Goal: Task Accomplishment & Management: Use online tool/utility

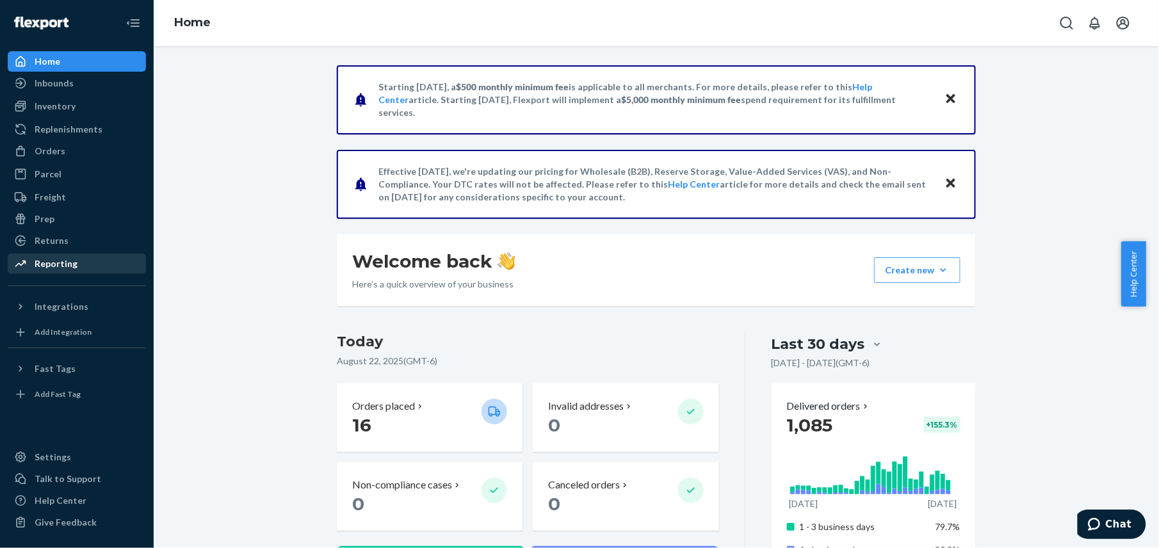
click at [64, 265] on div "Reporting" at bounding box center [56, 263] width 43 height 13
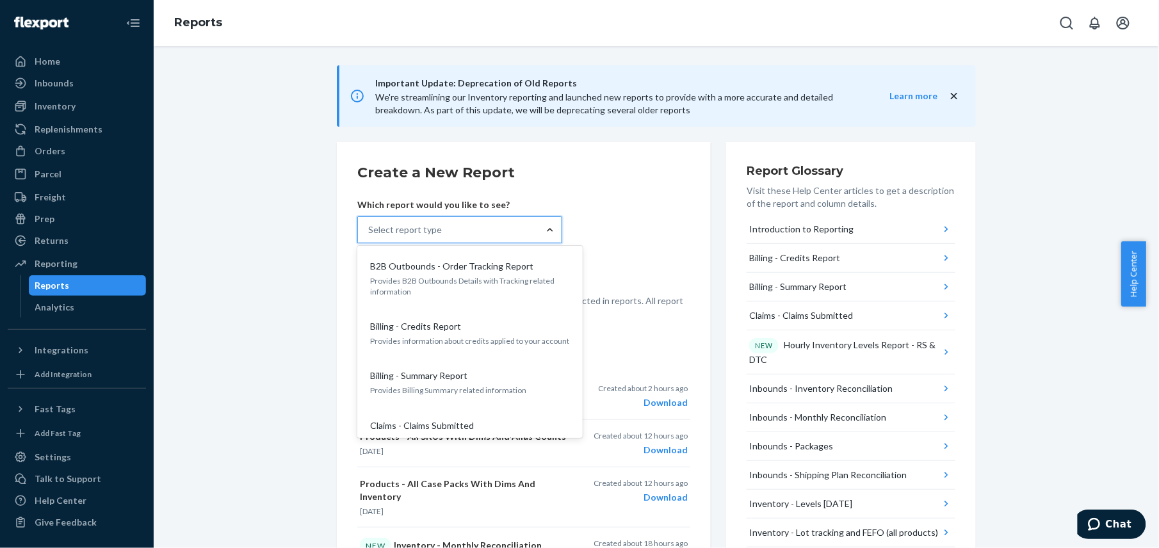
click at [550, 233] on div at bounding box center [550, 230] width 23 height 13
click at [370, 233] on input "option B2B Outbounds - Order Tracking Report focused, 1 of 33. 33 results avail…" at bounding box center [368, 230] width 1 height 13
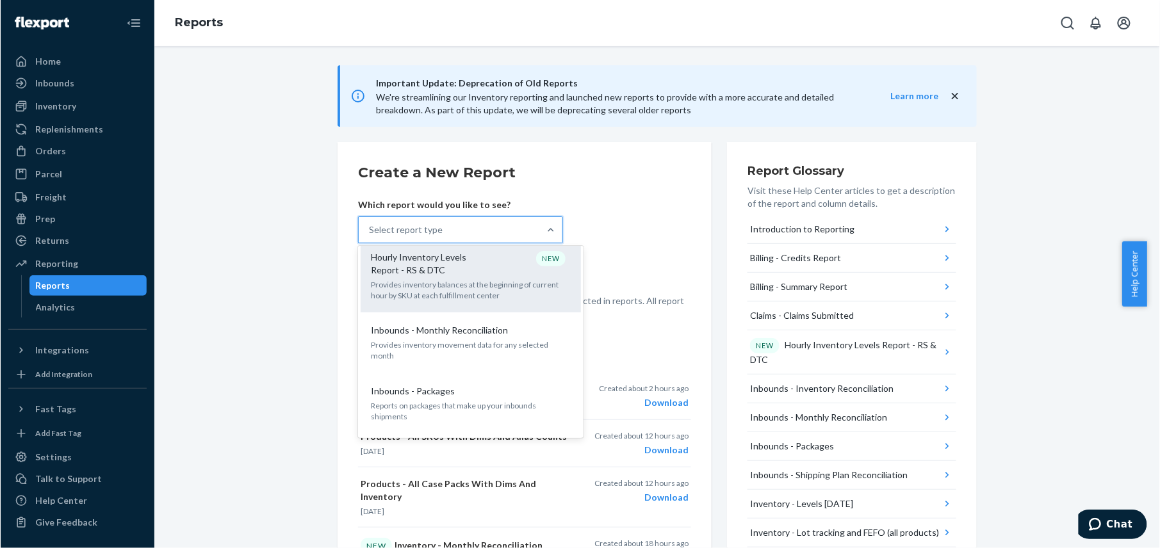
scroll to position [364, 0]
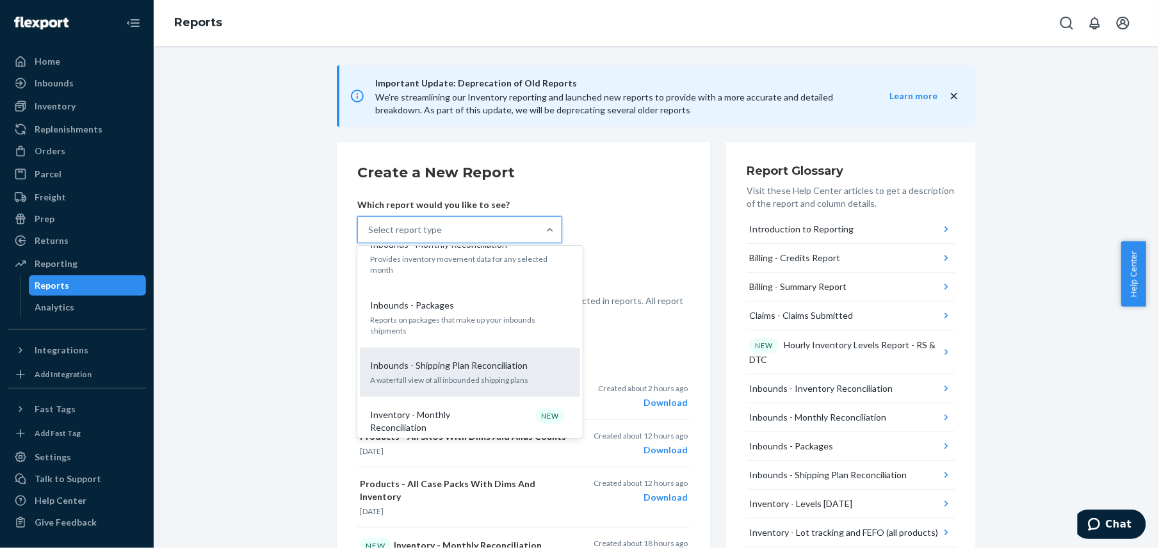
click at [429, 359] on p "Inbounds - Shipping Plan Reconciliation" at bounding box center [449, 365] width 158 height 13
click at [370, 236] on input "option Inbounds - Shipping Plan Reconciliation focused, 9 of 33. 33 results ava…" at bounding box center [368, 230] width 1 height 13
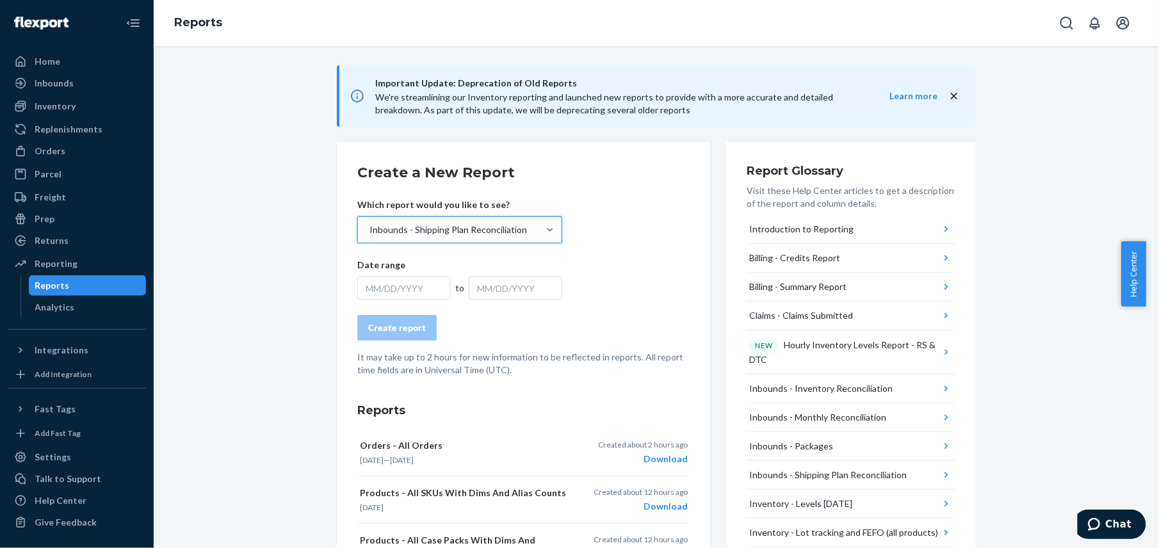
click at [365, 287] on div "MM/DD/YYYY" at bounding box center [404, 288] width 94 height 23
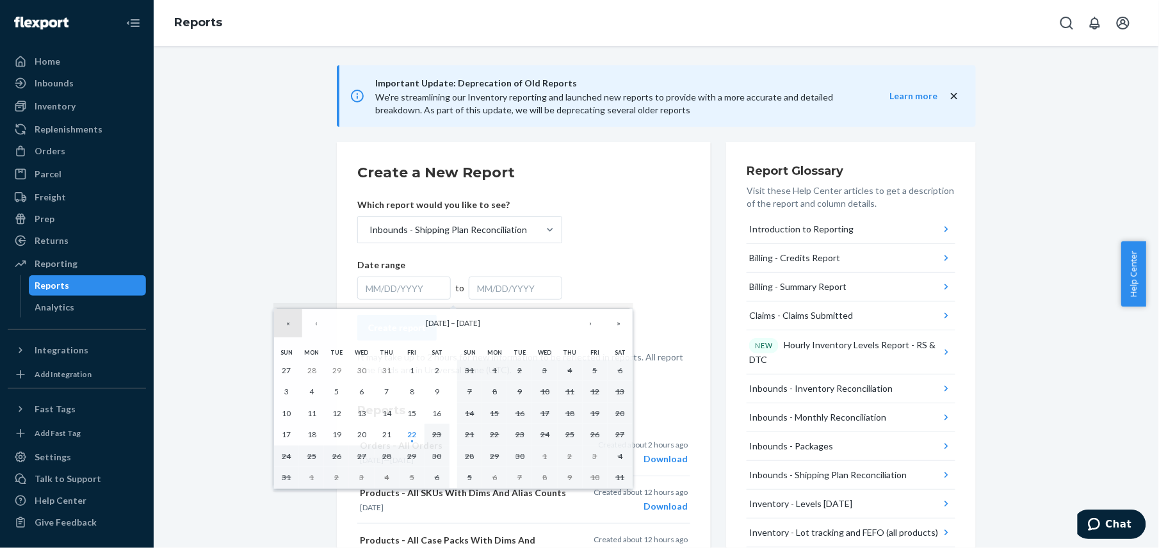
click at [287, 327] on button "«" at bounding box center [288, 323] width 28 height 28
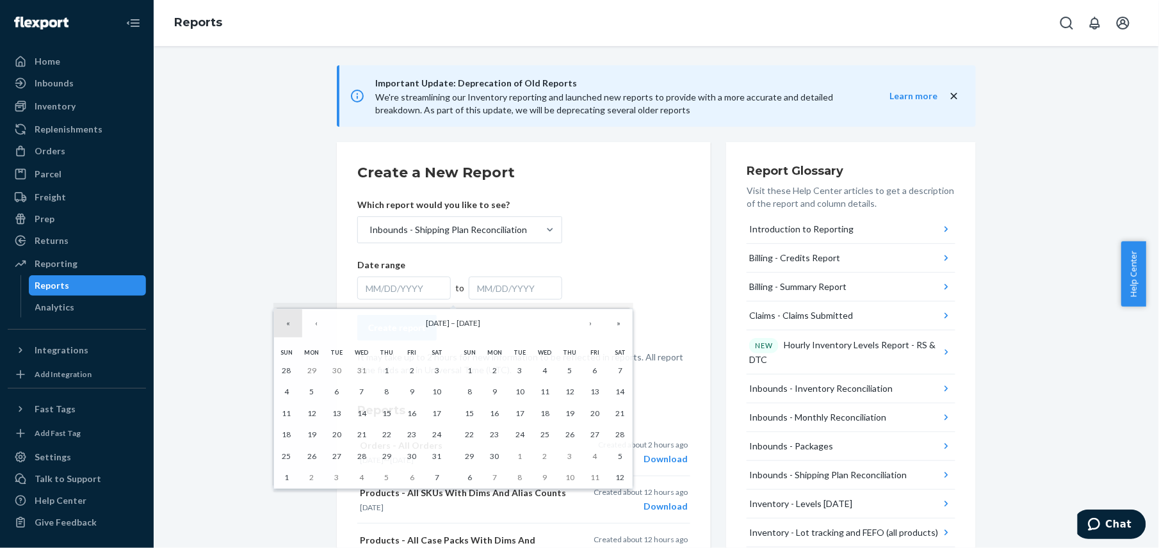
click at [287, 327] on button "«" at bounding box center [288, 323] width 28 height 28
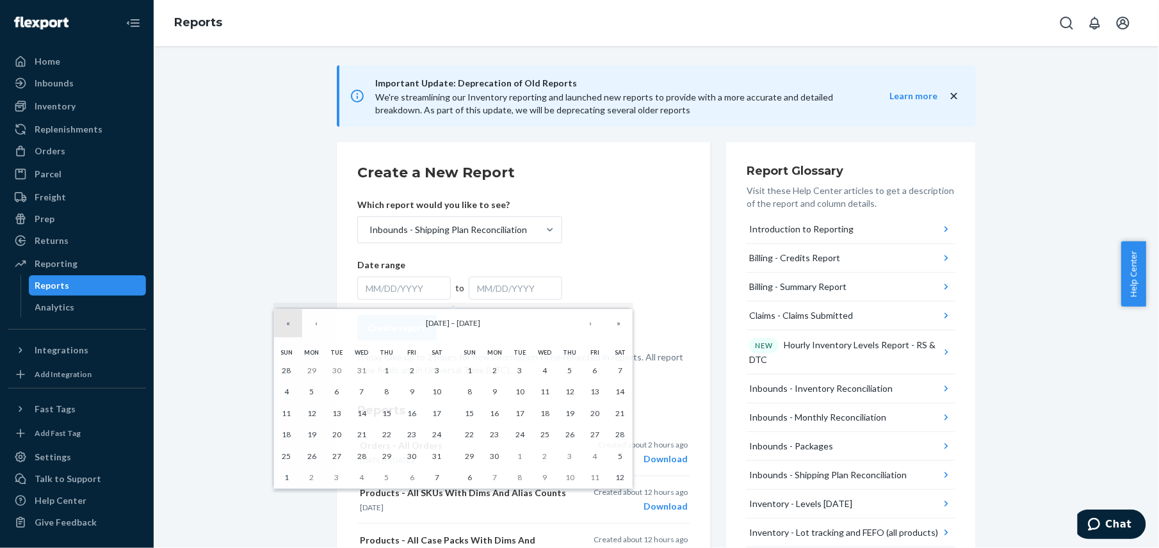
click at [287, 327] on button "«" at bounding box center [288, 323] width 28 height 28
click at [313, 322] on button "‹" at bounding box center [316, 323] width 28 height 28
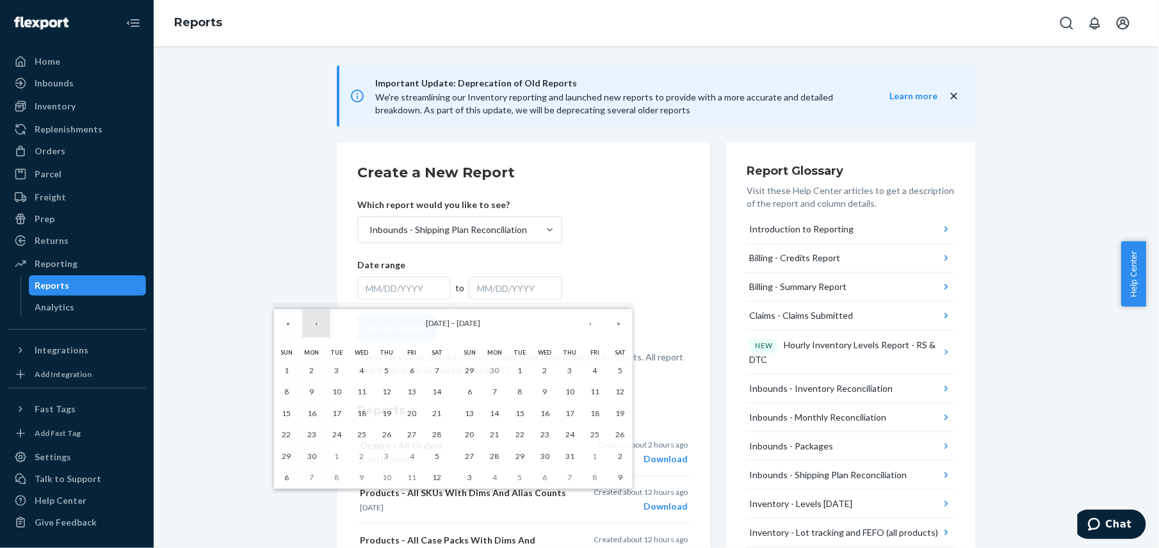
click at [313, 322] on button "‹" at bounding box center [316, 323] width 28 height 28
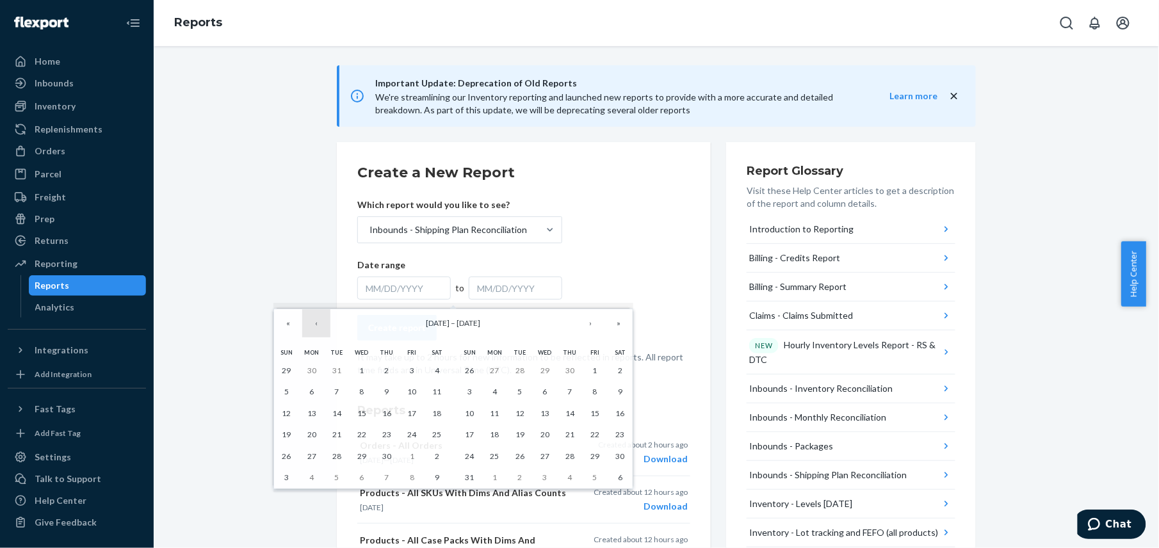
click at [313, 322] on button "‹" at bounding box center [316, 323] width 28 height 28
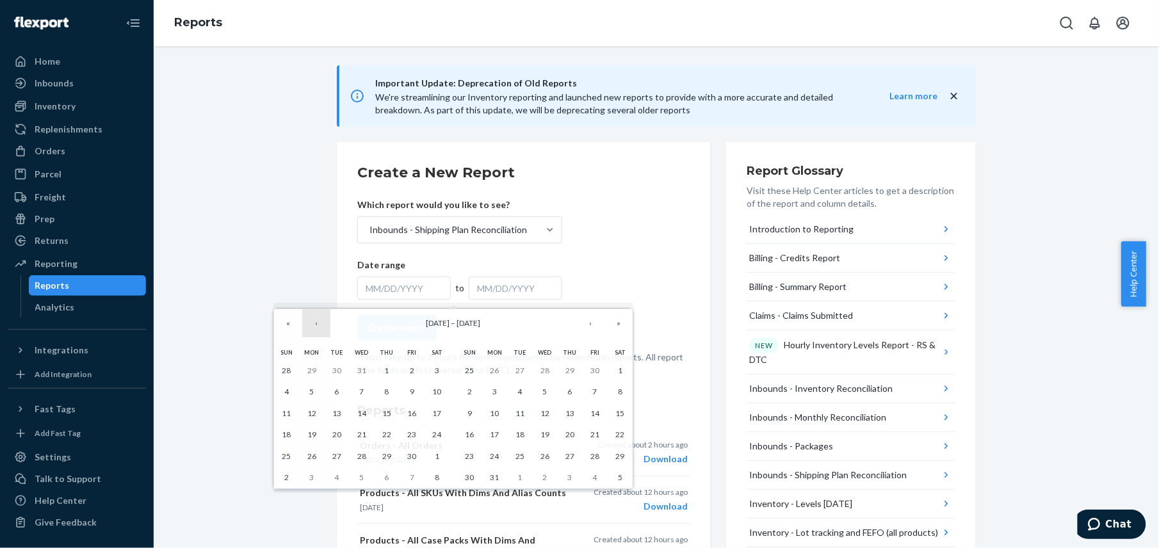
click at [313, 322] on button "‹" at bounding box center [316, 323] width 28 height 28
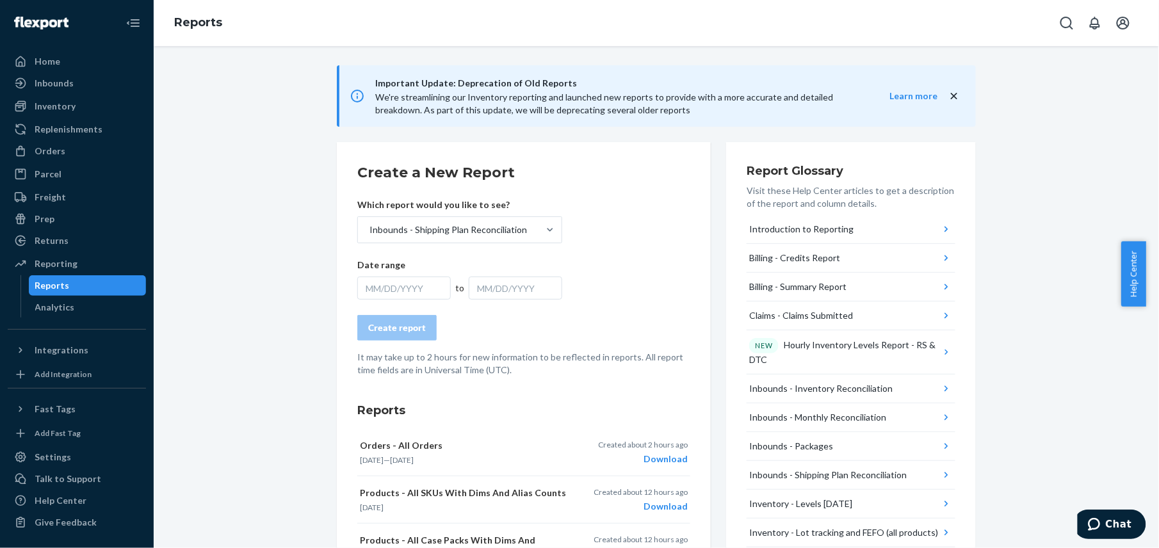
click at [390, 292] on div "MM/DD/YYYY" at bounding box center [404, 288] width 94 height 23
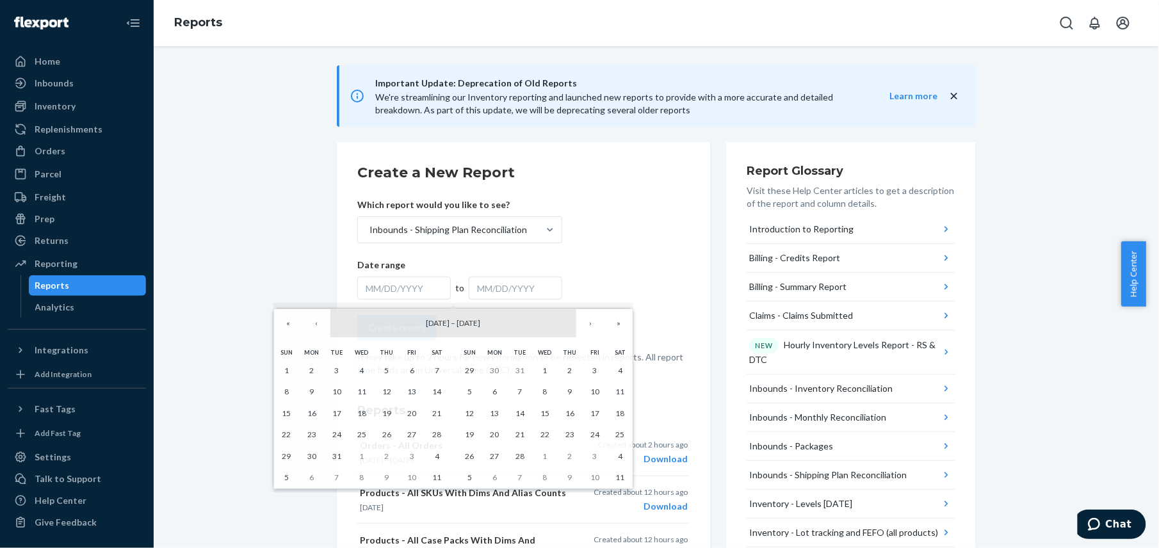
click at [518, 333] on button "[DATE] – [DATE]" at bounding box center [454, 323] width 246 height 28
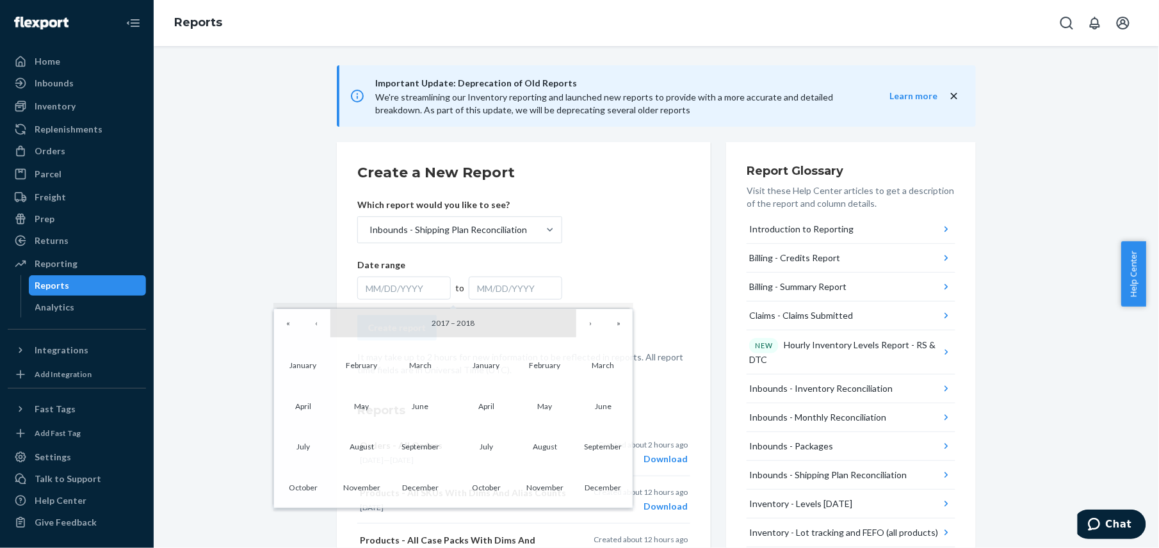
click at [536, 323] on button "[DATE] – [DATE]" at bounding box center [454, 323] width 246 height 28
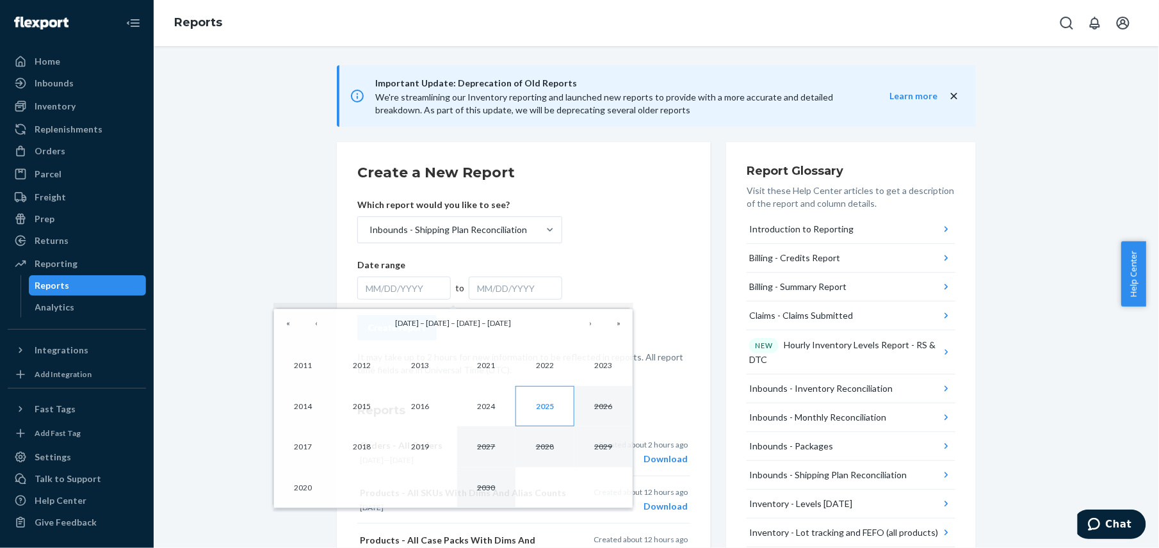
click at [551, 416] on button "2025" at bounding box center [545, 406] width 58 height 41
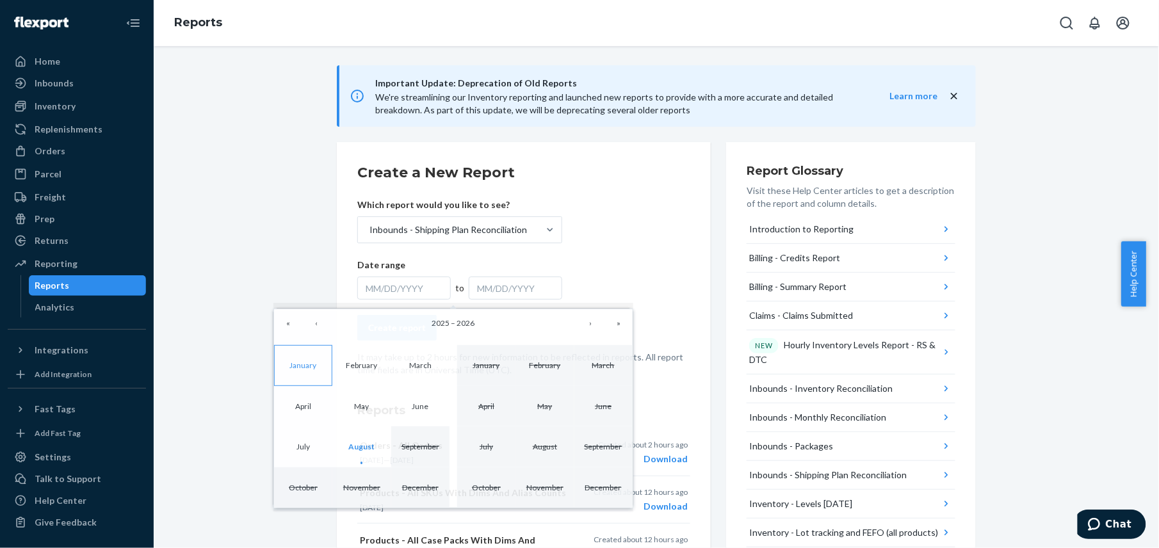
click at [313, 373] on button "January" at bounding box center [303, 365] width 58 height 41
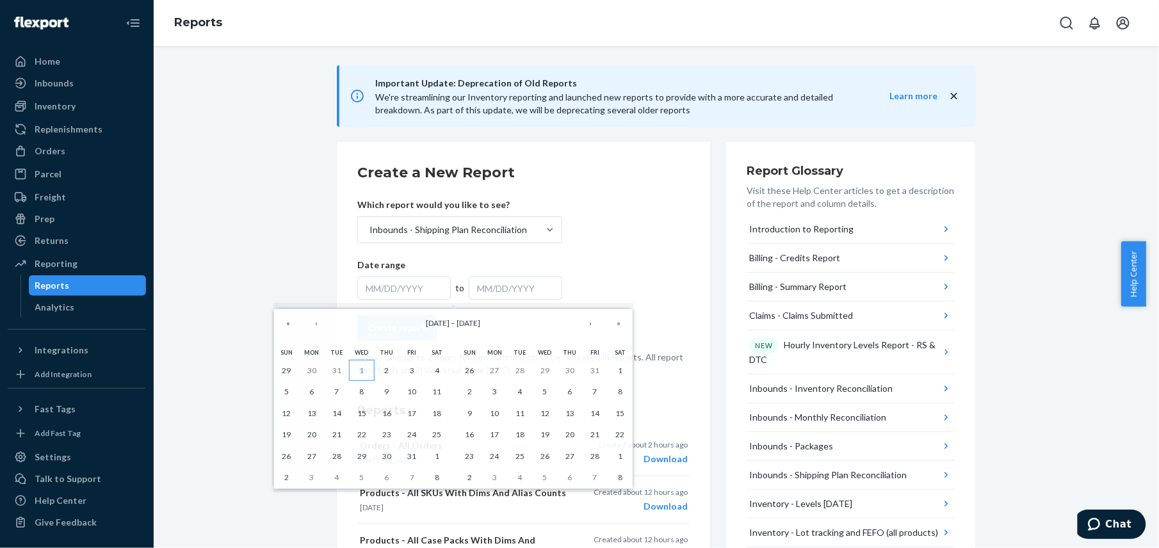
click at [364, 362] on button "1" at bounding box center [361, 371] width 25 height 22
click at [364, 372] on button "1" at bounding box center [361, 371] width 25 height 22
click at [364, 372] on p "It may take up to 2 hours for new information to be reflected in reports. All r…" at bounding box center [523, 364] width 333 height 26
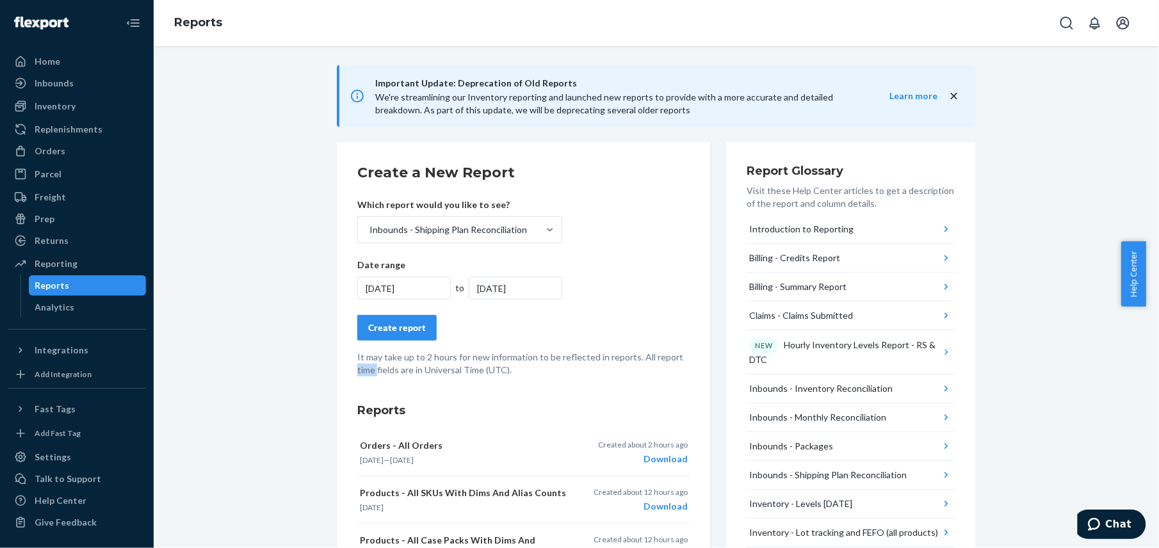
drag, startPoint x: 364, startPoint y: 372, endPoint x: 535, endPoint y: 307, distance: 182.6
click at [539, 309] on form "Create a New Report Which report would you like to see? Inbounds - Shipping Pla…" at bounding box center [523, 270] width 333 height 214
click at [510, 287] on div "[DATE]" at bounding box center [516, 288] width 94 height 23
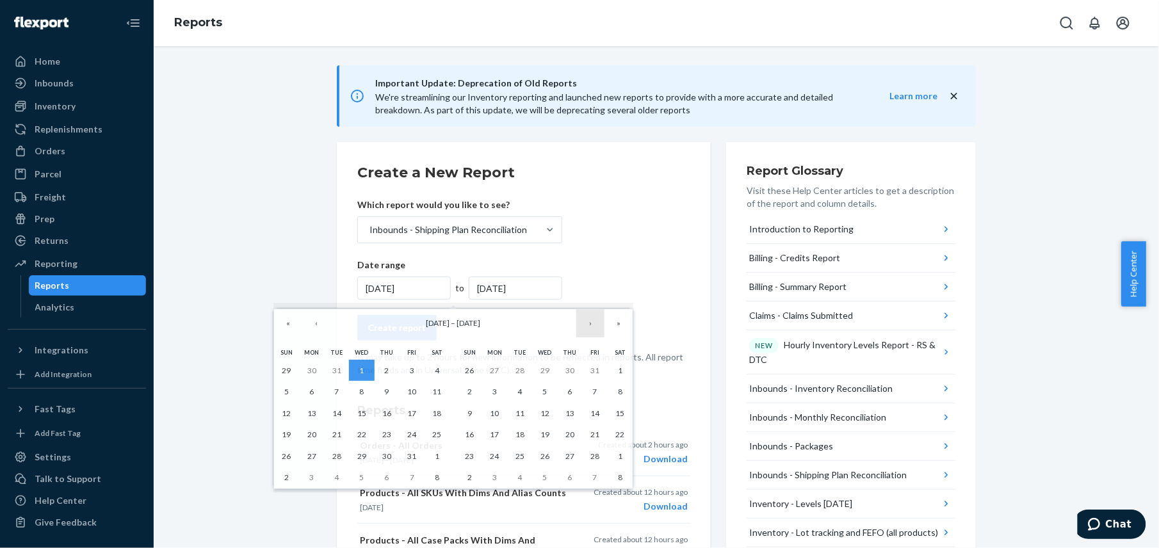
click at [592, 329] on button "›" at bounding box center [590, 323] width 28 height 28
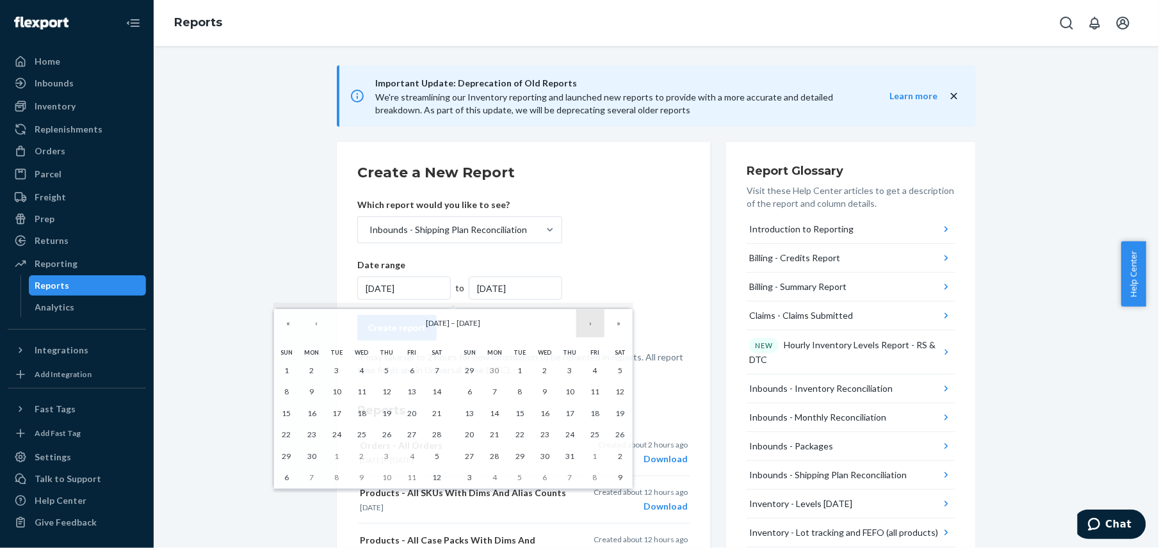
click at [587, 326] on button "›" at bounding box center [590, 323] width 28 height 28
click at [592, 439] on abbr "22" at bounding box center [595, 435] width 9 height 10
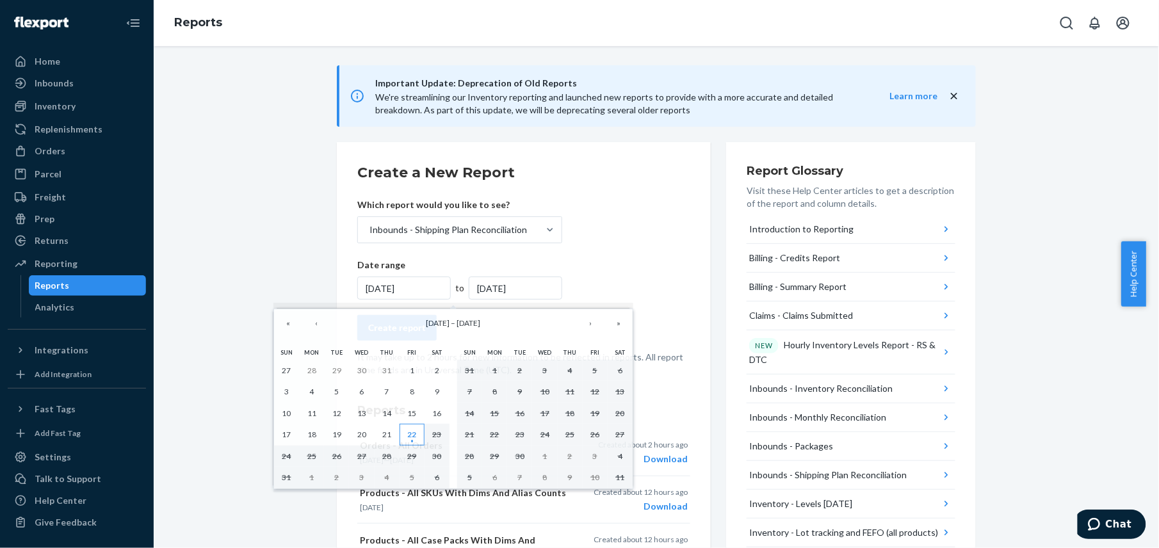
click at [411, 433] on abbr "22" at bounding box center [411, 435] width 9 height 10
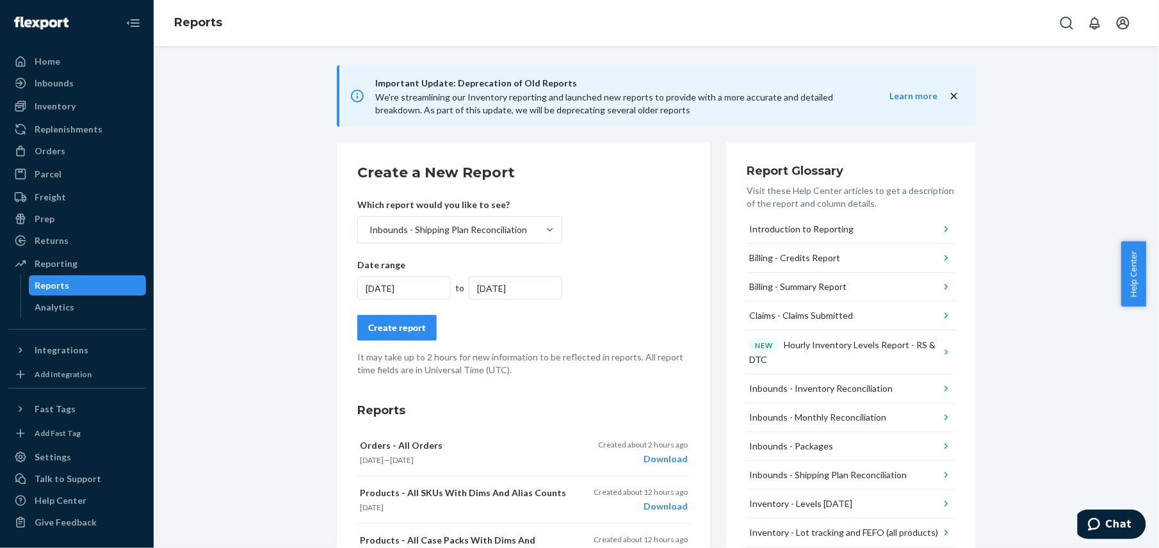
click at [411, 433] on button "Orders - All Orders [DATE] — [DATE] Created about 2 hours ago Download" at bounding box center [523, 452] width 333 height 47
click at [388, 291] on div "[DATE]" at bounding box center [404, 288] width 94 height 23
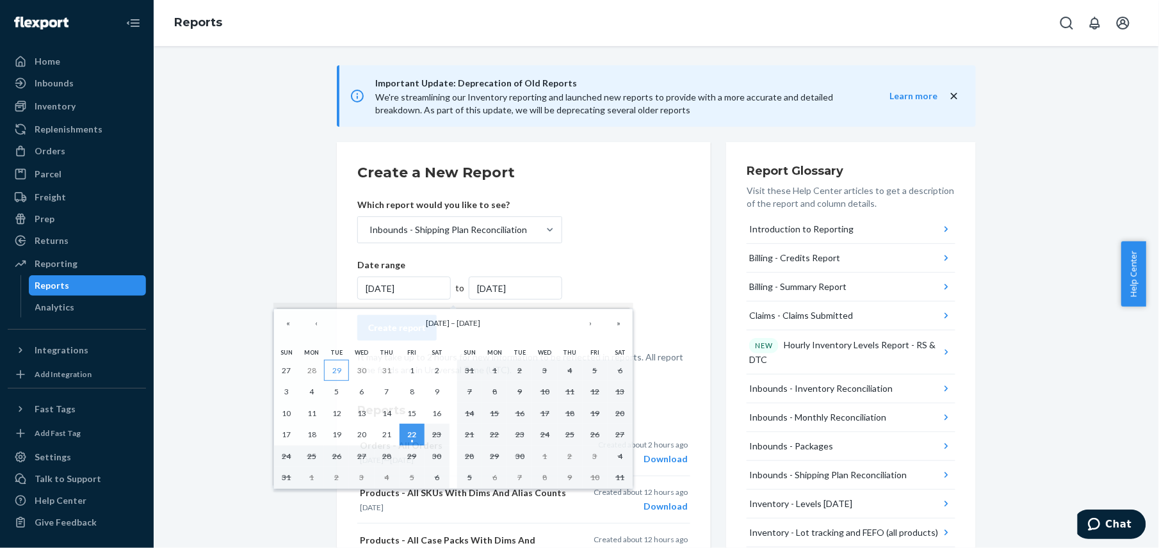
click at [334, 369] on abbr "29" at bounding box center [336, 371] width 9 height 10
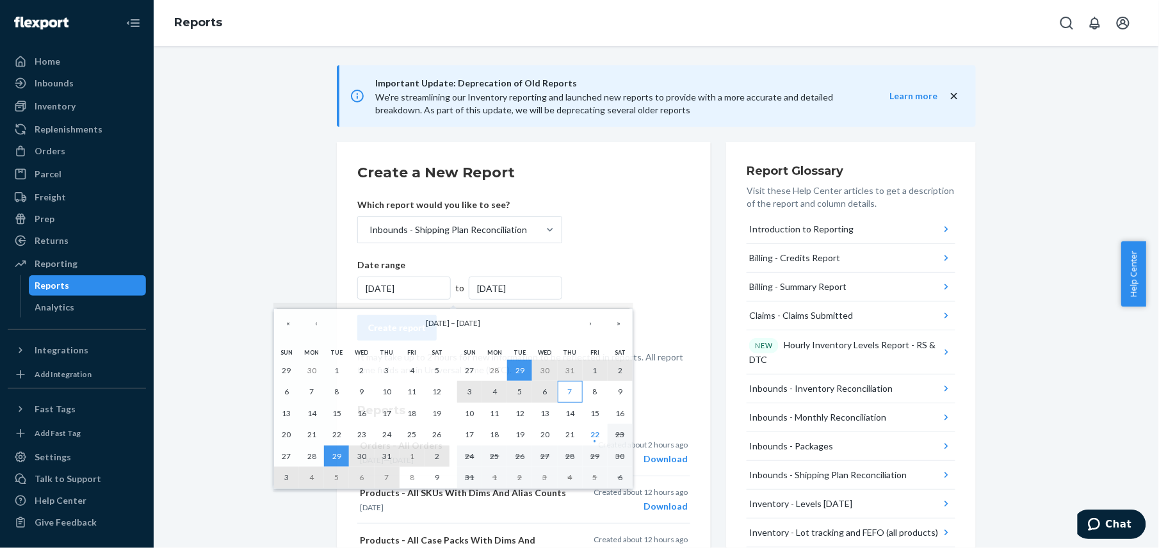
click at [582, 395] on button "7" at bounding box center [570, 392] width 25 height 22
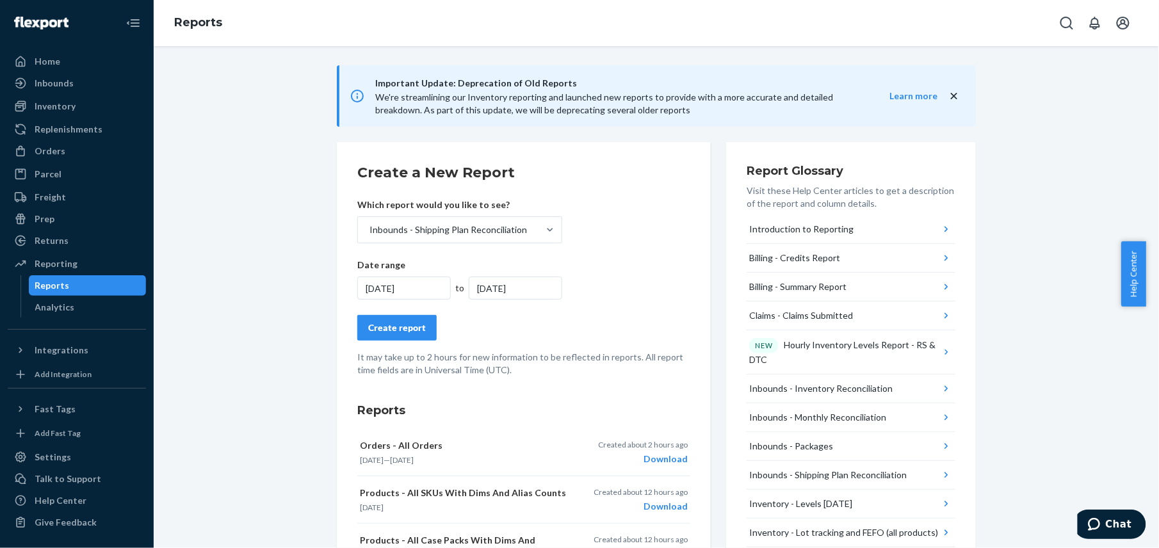
click at [404, 286] on div "[DATE]" at bounding box center [404, 288] width 94 height 23
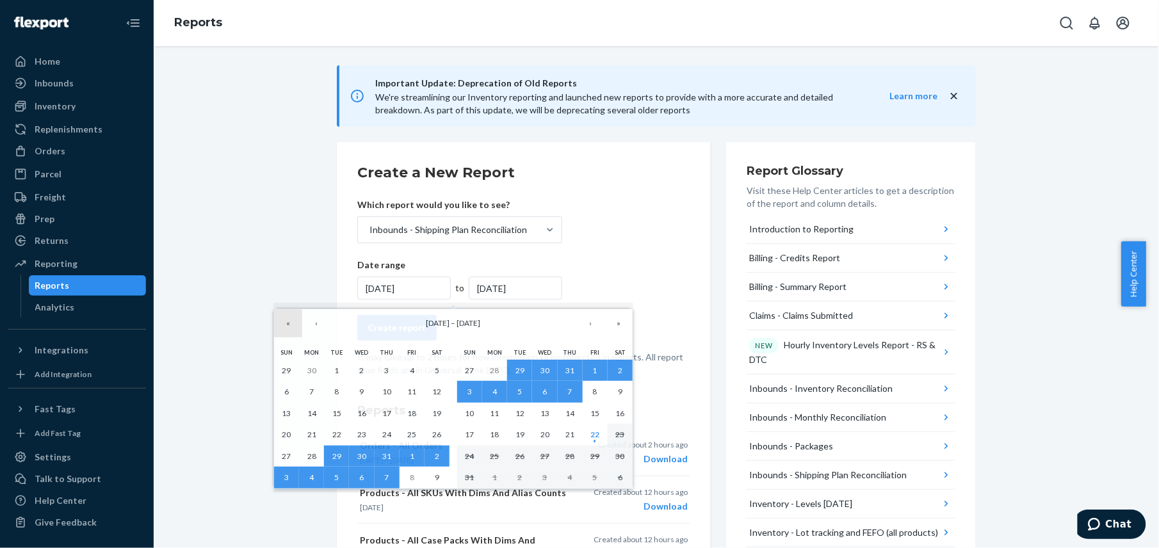
click at [288, 325] on button "«" at bounding box center [288, 323] width 28 height 28
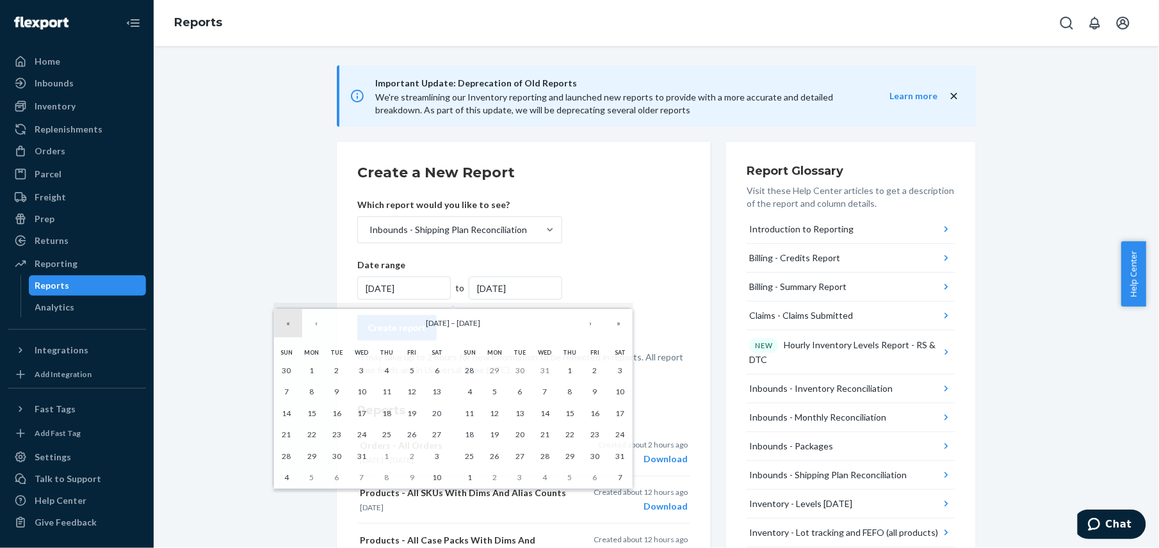
click at [288, 325] on button "«" at bounding box center [288, 323] width 28 height 28
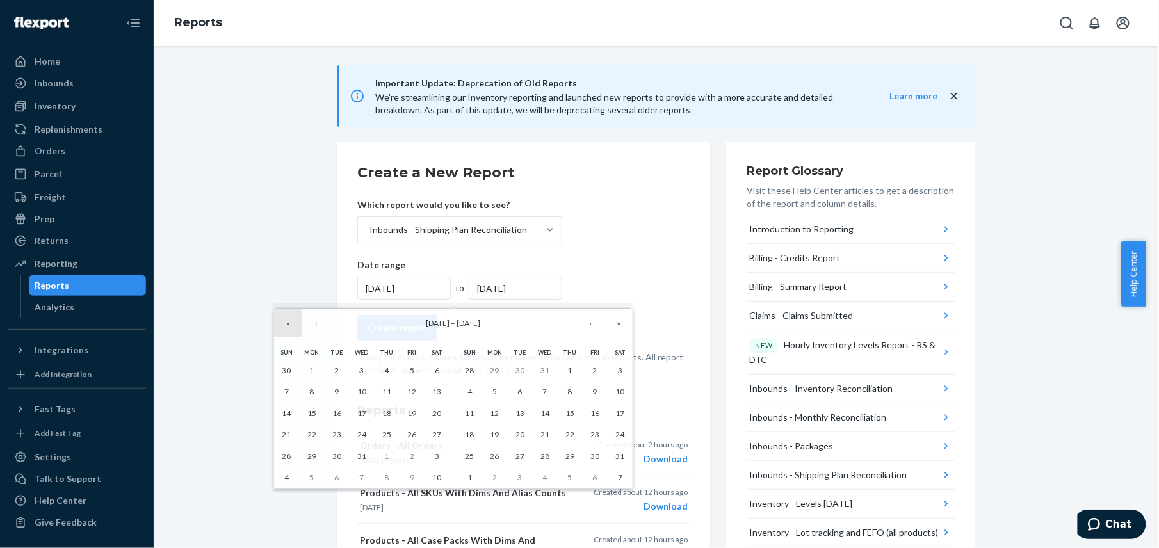
click at [288, 325] on button "«" at bounding box center [288, 323] width 28 height 28
click at [309, 326] on button "‹" at bounding box center [316, 323] width 28 height 28
click at [625, 324] on button "»" at bounding box center [619, 323] width 28 height 28
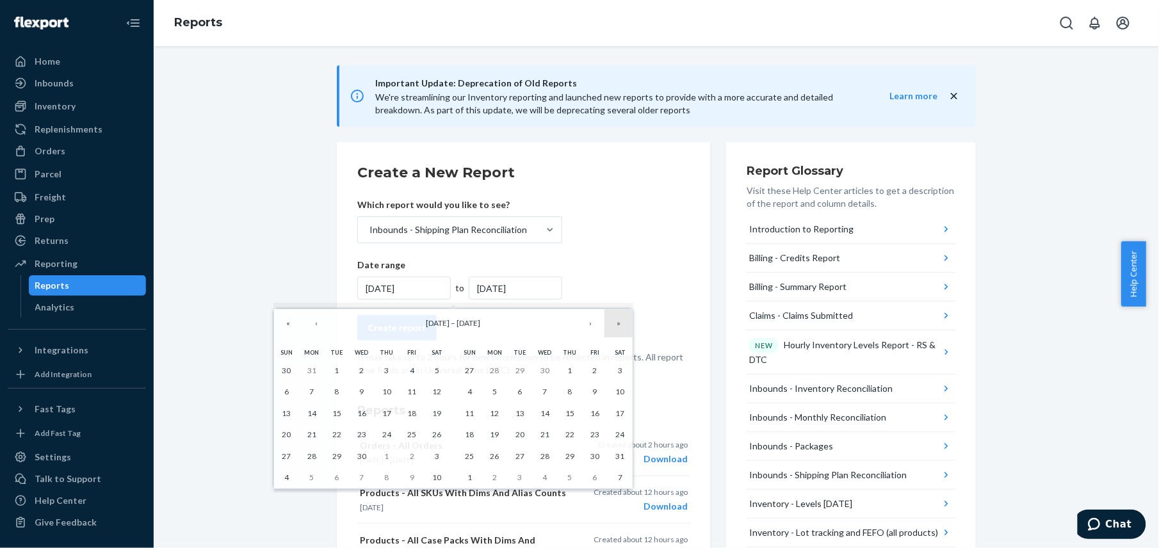
click at [625, 324] on button "»" at bounding box center [619, 323] width 28 height 28
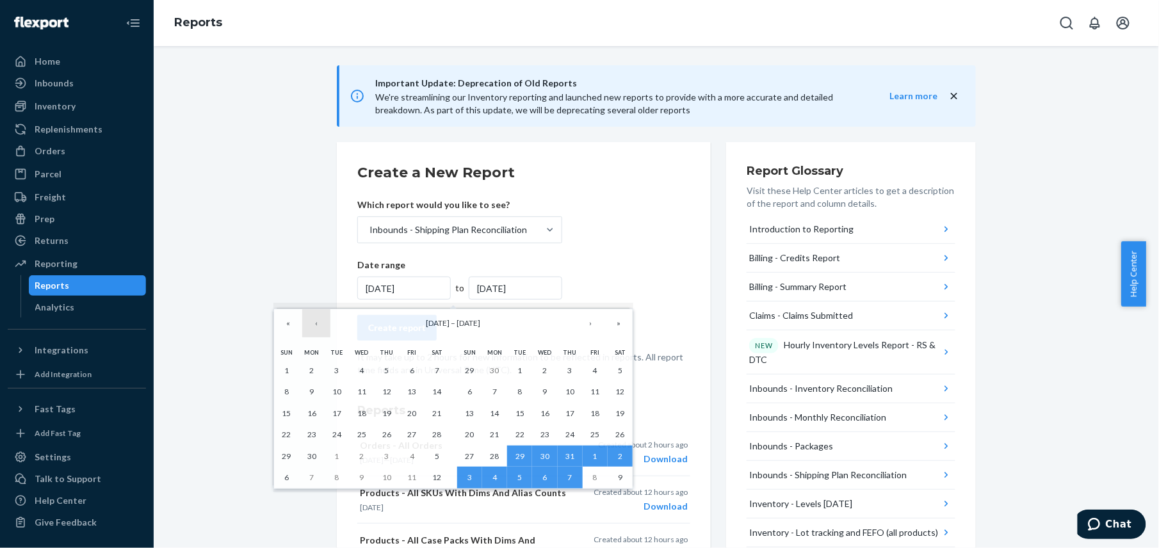
click at [316, 325] on button "‹" at bounding box center [316, 323] width 28 height 28
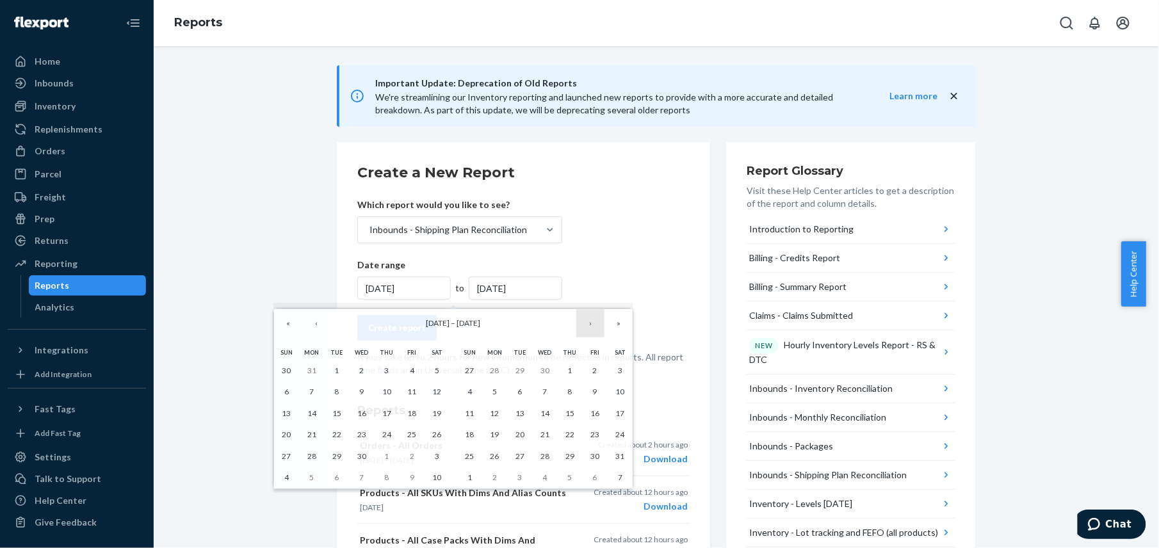
click at [592, 323] on button "›" at bounding box center [590, 323] width 28 height 28
click at [388, 375] on abbr "1" at bounding box center [387, 371] width 4 height 10
click at [595, 326] on button "›" at bounding box center [590, 323] width 28 height 28
click at [594, 327] on button "›" at bounding box center [590, 323] width 28 height 28
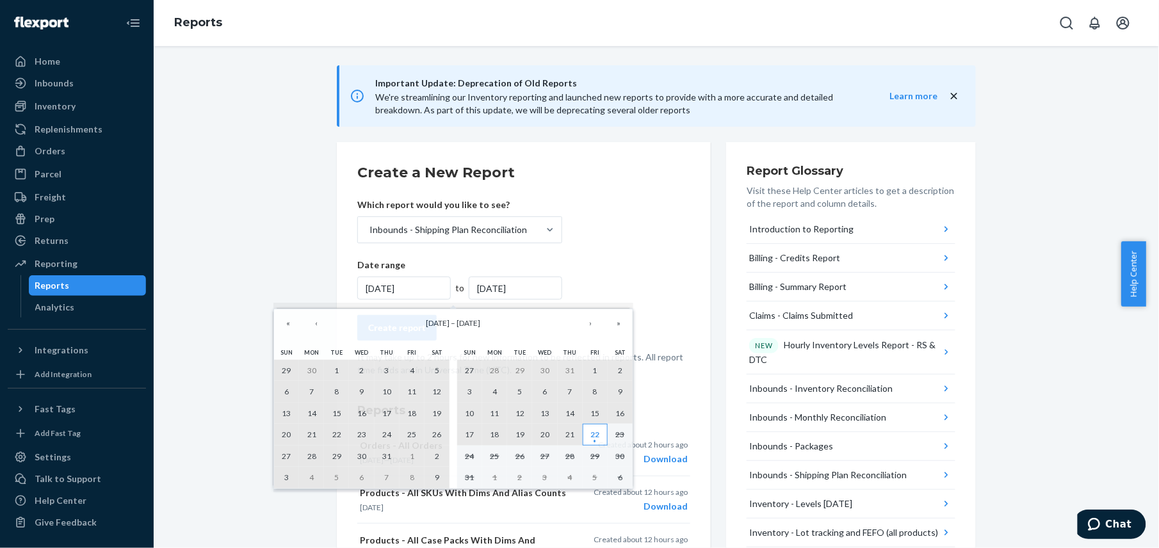
click at [593, 433] on abbr "22" at bounding box center [595, 435] width 9 height 10
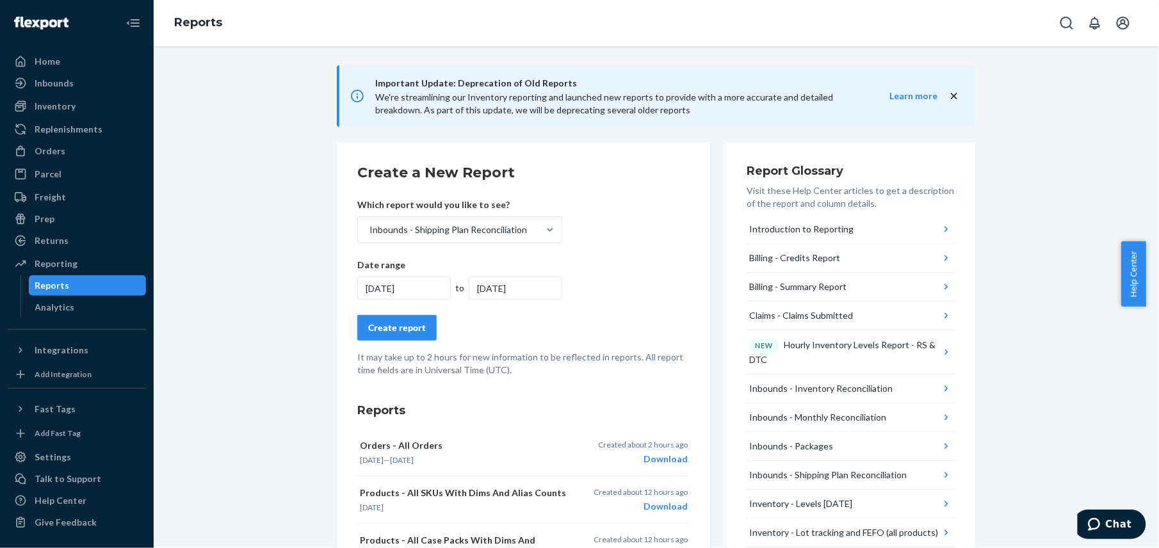
click at [392, 328] on div "Create report" at bounding box center [397, 328] width 58 height 13
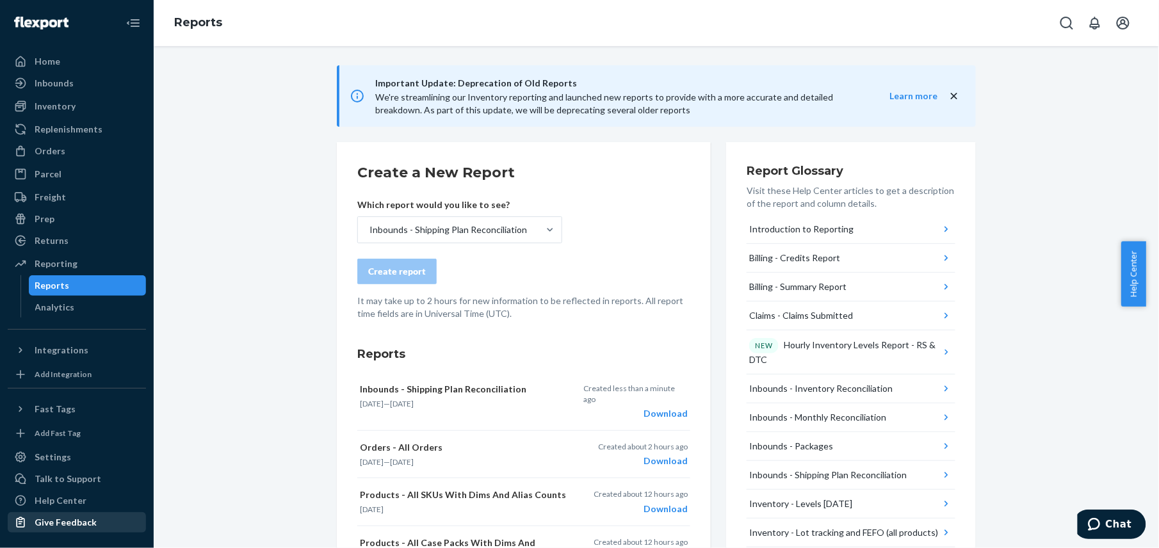
click at [79, 514] on div "Give Feedback" at bounding box center [77, 523] width 136 height 18
